Goal: Entertainment & Leisure: Consume media (video, audio)

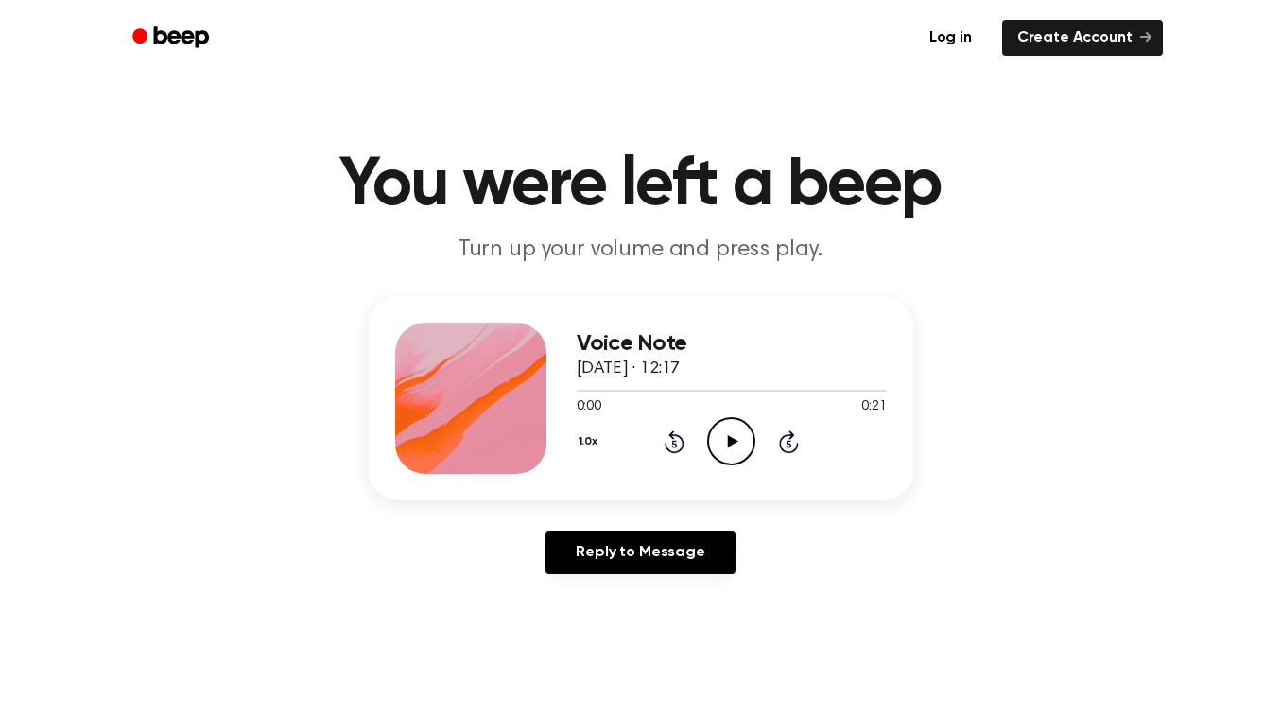
click at [739, 447] on icon "Play Audio" at bounding box center [731, 441] width 48 height 48
click at [583, 393] on div at bounding box center [732, 389] width 310 height 15
click at [734, 450] on icon "Play Audio" at bounding box center [731, 441] width 48 height 48
click at [737, 440] on icon "Play Audio" at bounding box center [731, 441] width 48 height 48
click at [727, 443] on icon "Play Audio" at bounding box center [731, 441] width 48 height 48
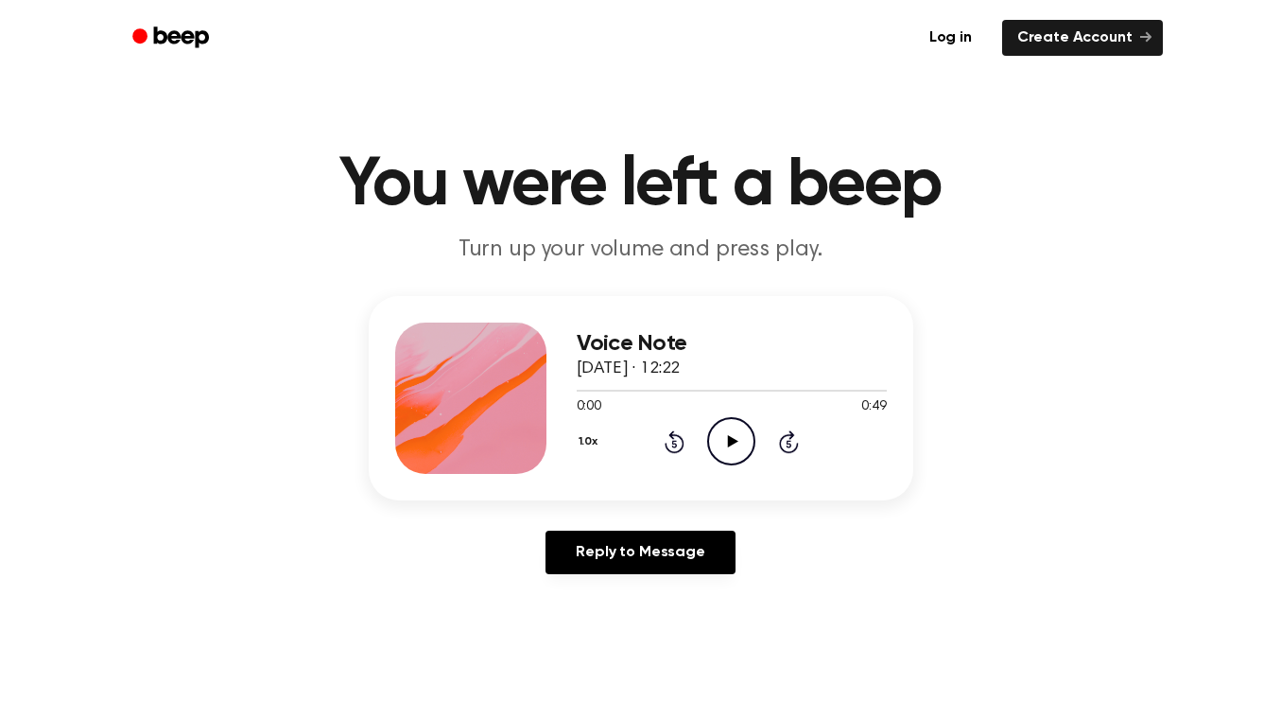
click at [727, 442] on icon "Play Audio" at bounding box center [731, 441] width 48 height 48
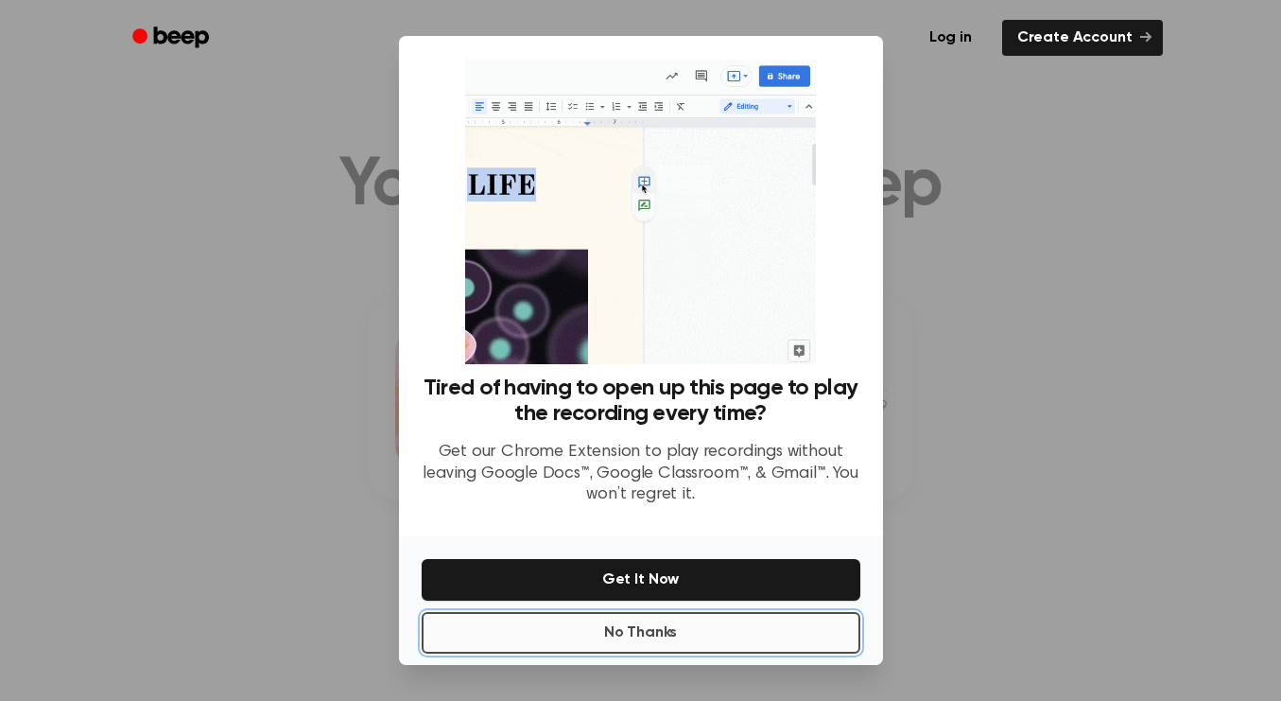
click at [692, 642] on button "No Thanks" at bounding box center [641, 633] width 439 height 42
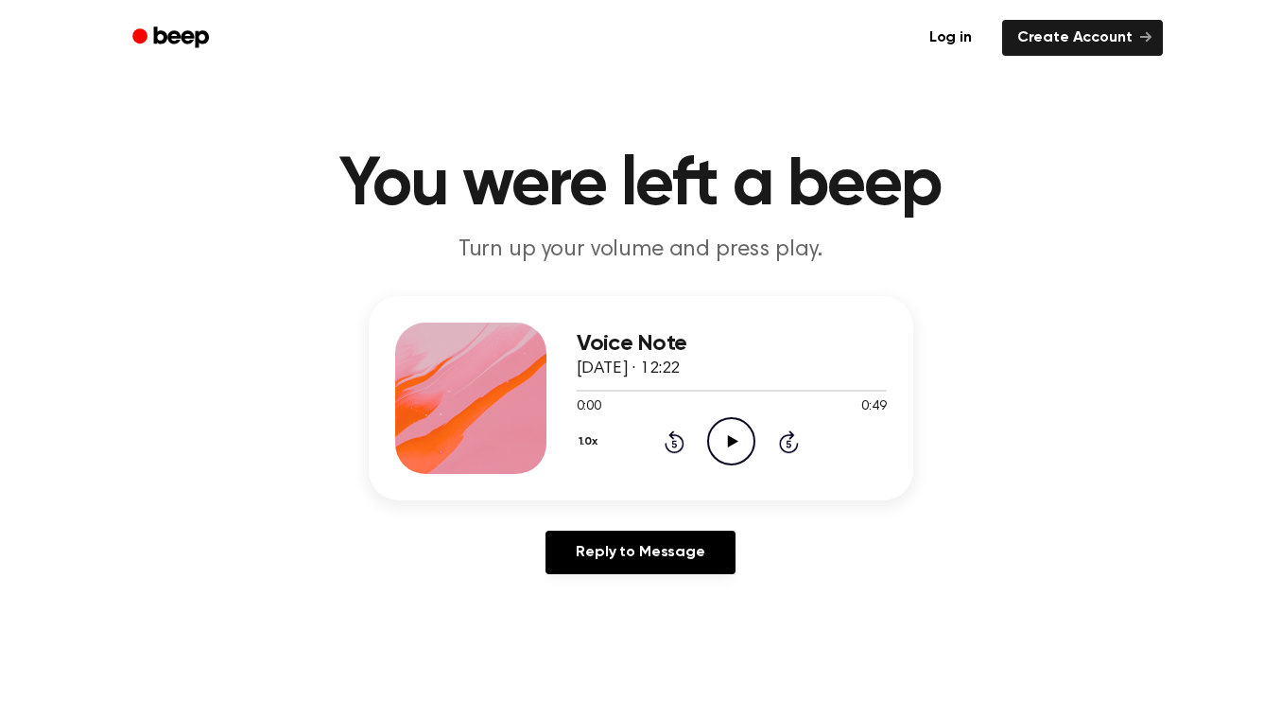
click at [733, 437] on icon "Play Audio" at bounding box center [731, 441] width 48 height 48
click at [735, 444] on icon "Play Audio" at bounding box center [731, 441] width 48 height 48
click at [739, 443] on icon "Play Audio" at bounding box center [731, 441] width 48 height 48
click at [734, 445] on icon "Play Audio" at bounding box center [731, 441] width 48 height 48
click at [732, 445] on icon "Play Audio" at bounding box center [731, 441] width 48 height 48
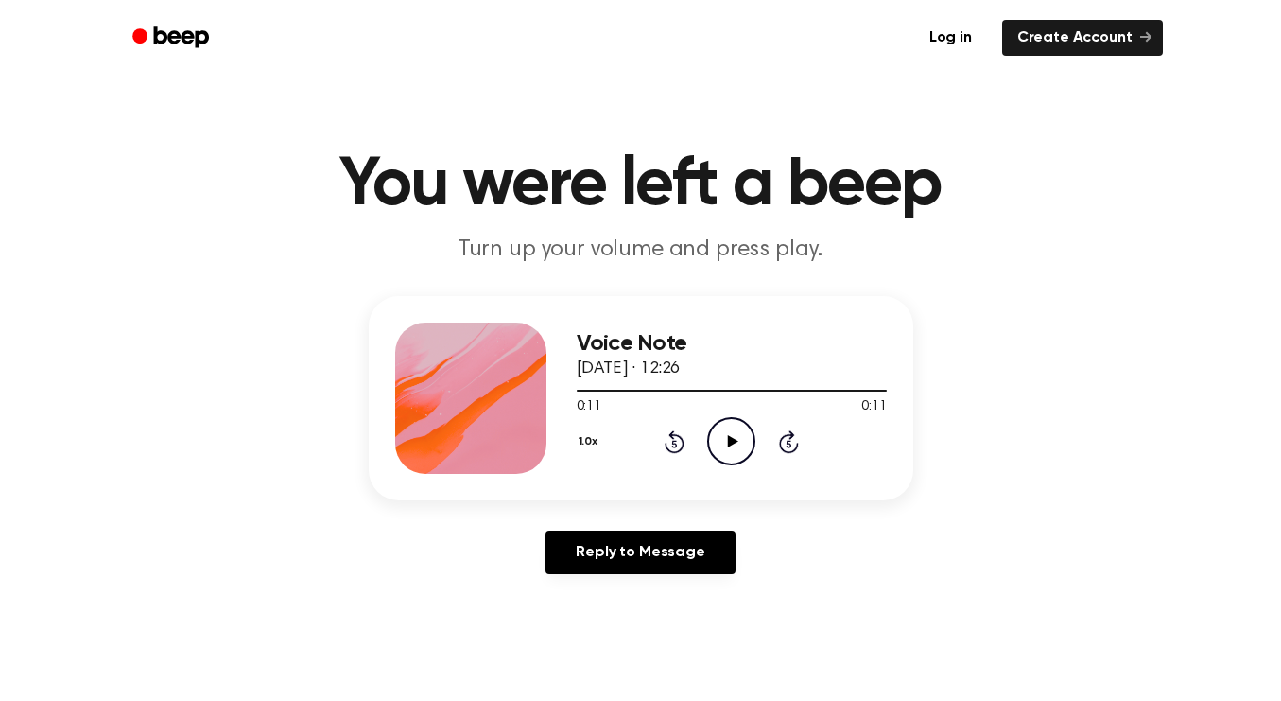
click at [724, 440] on icon "Play Audio" at bounding box center [731, 441] width 48 height 48
click at [730, 436] on icon "Play Audio" at bounding box center [731, 441] width 48 height 48
click at [734, 448] on icon "Play Audio" at bounding box center [731, 441] width 48 height 48
click at [737, 449] on icon "Play Audio" at bounding box center [731, 441] width 48 height 48
click at [736, 439] on icon "Play Audio" at bounding box center [731, 441] width 48 height 48
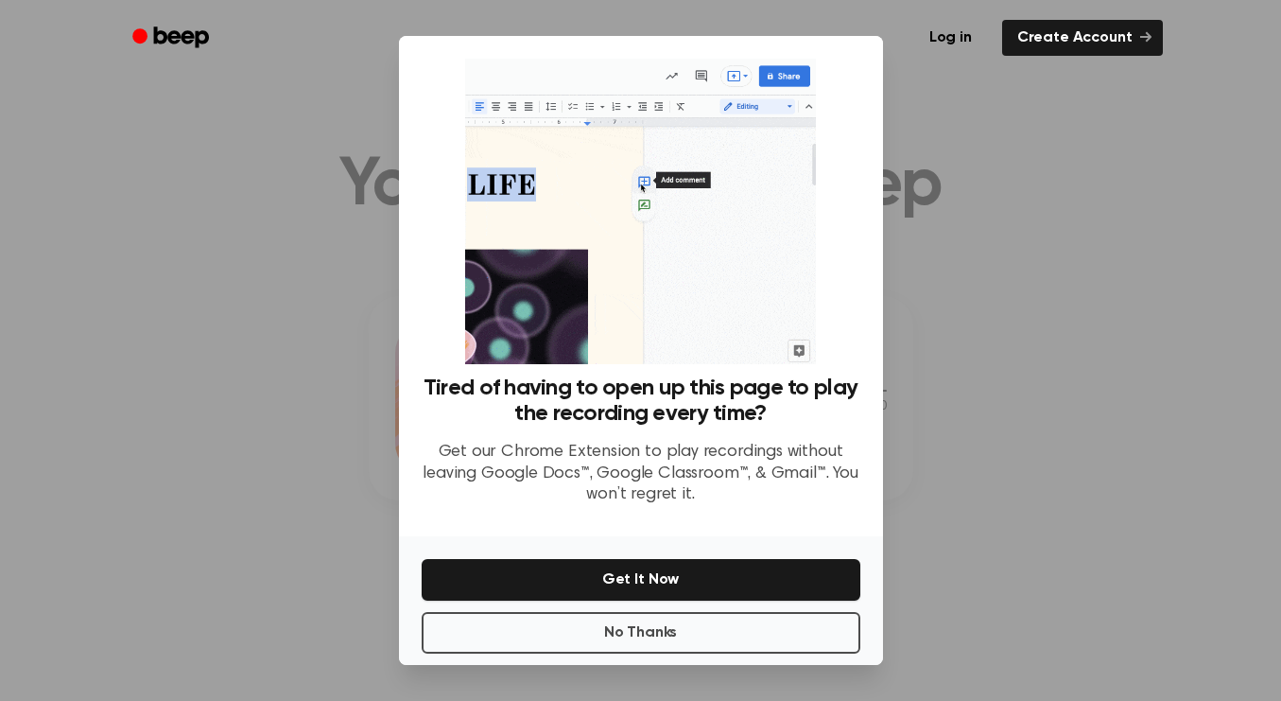
click at [947, 265] on div at bounding box center [640, 350] width 1281 height 701
click at [750, 630] on button "No Thanks" at bounding box center [641, 633] width 439 height 42
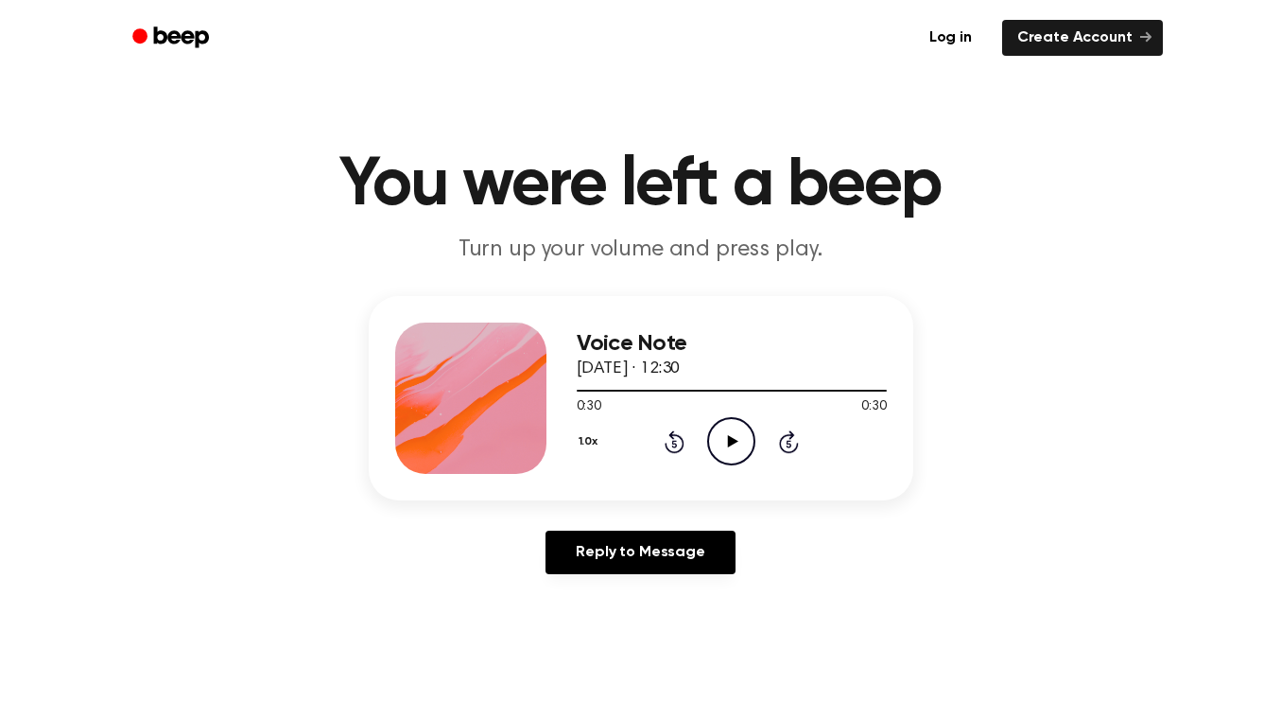
click at [732, 452] on icon "Play Audio" at bounding box center [731, 441] width 48 height 48
click at [737, 444] on icon "Play Audio" at bounding box center [731, 441] width 48 height 48
